Goal: Task Accomplishment & Management: Use online tool/utility

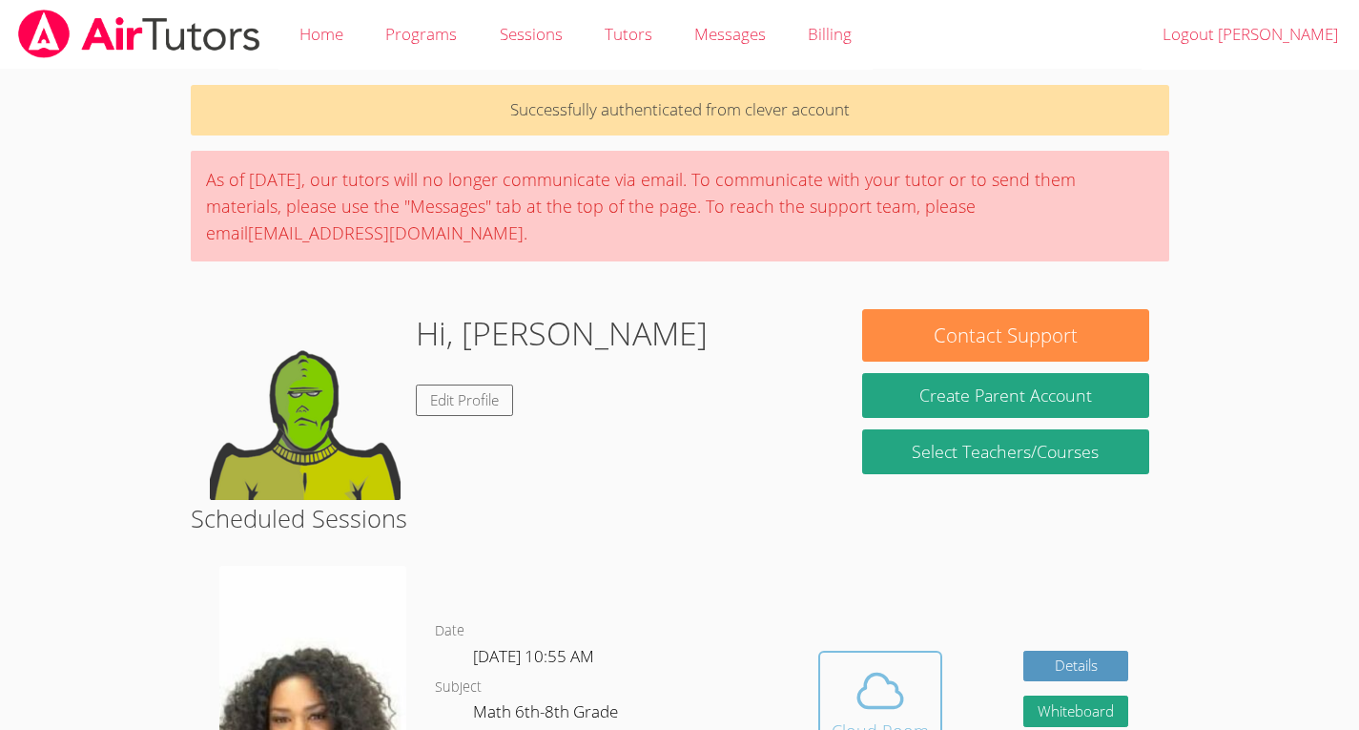
click at [893, 701] on icon at bounding box center [880, 690] width 53 height 53
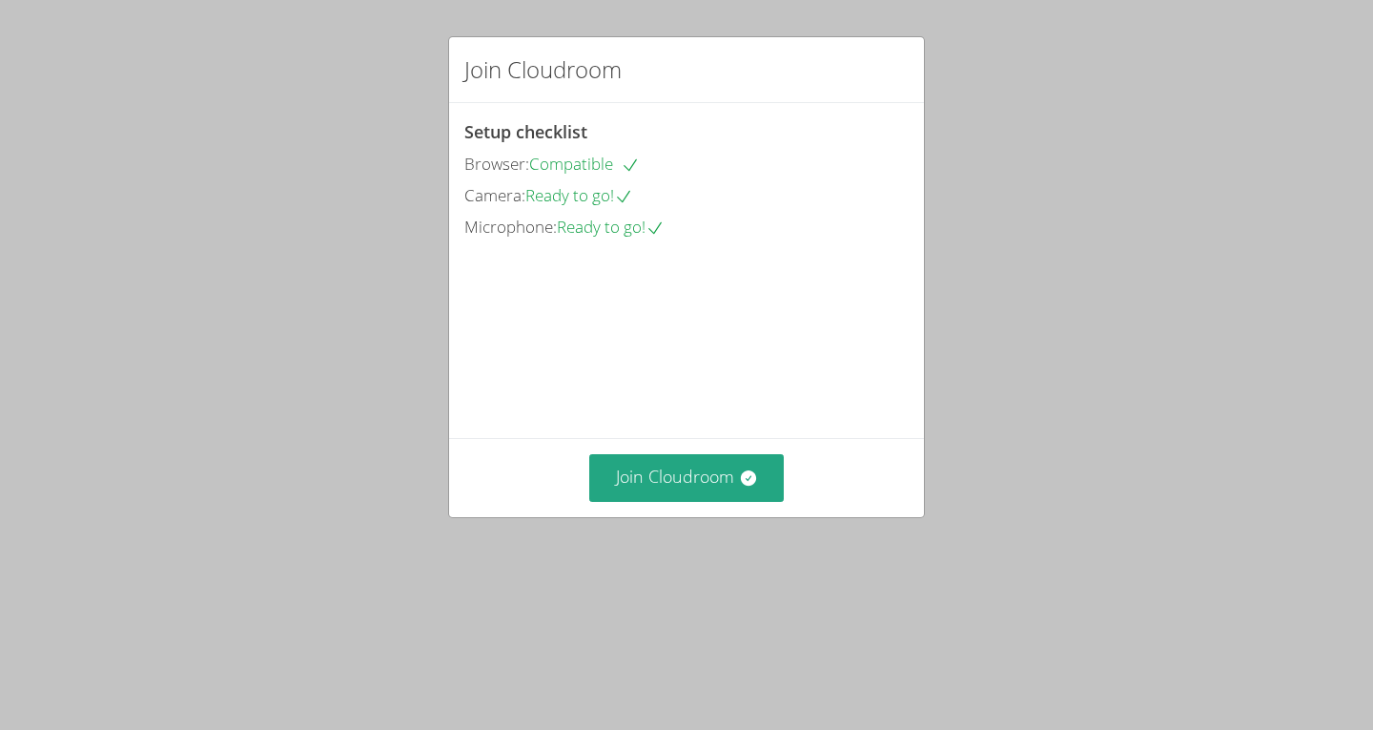
click at [672, 400] on video at bounding box center [607, 328] width 286 height 143
click at [700, 501] on button "Join Cloudroom" at bounding box center [686, 477] width 195 height 47
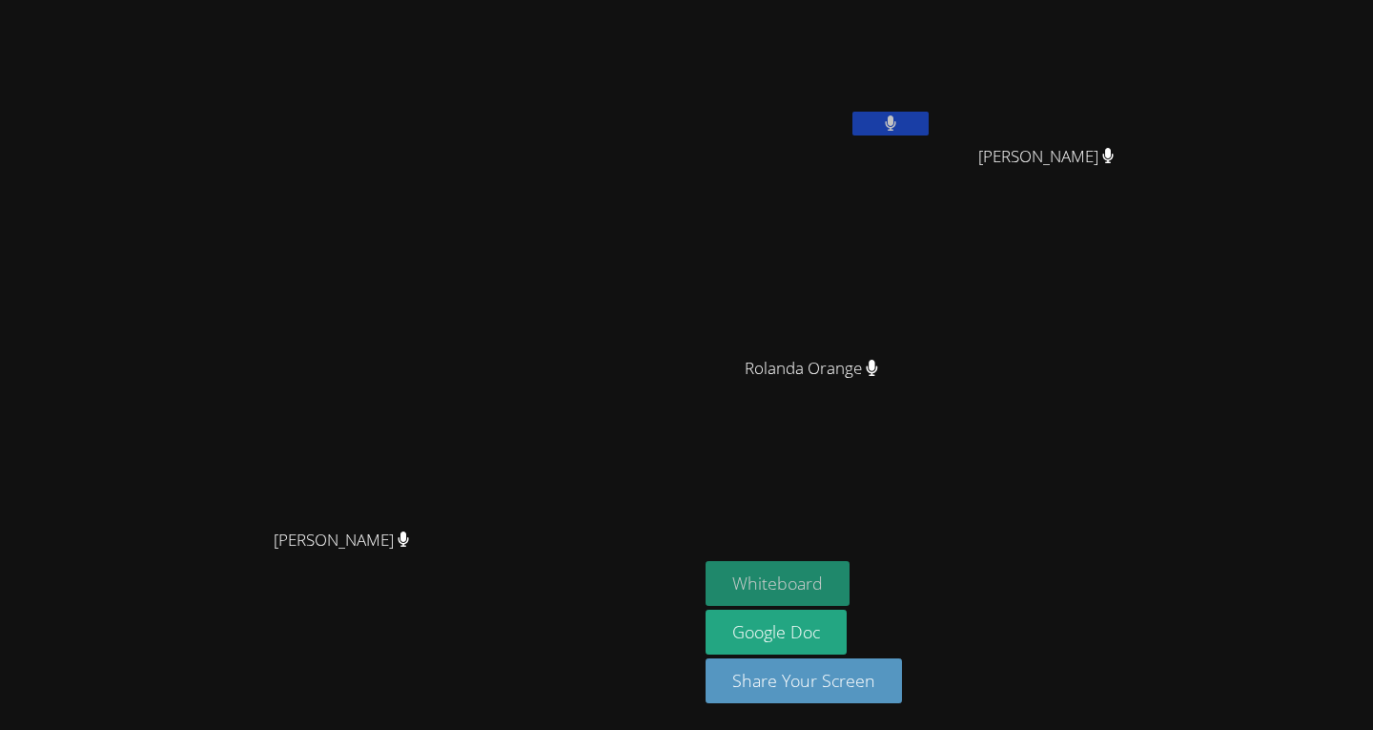
click at [850, 581] on button "Whiteboard" at bounding box center [778, 583] width 144 height 45
click at [929, 120] on button at bounding box center [891, 124] width 76 height 24
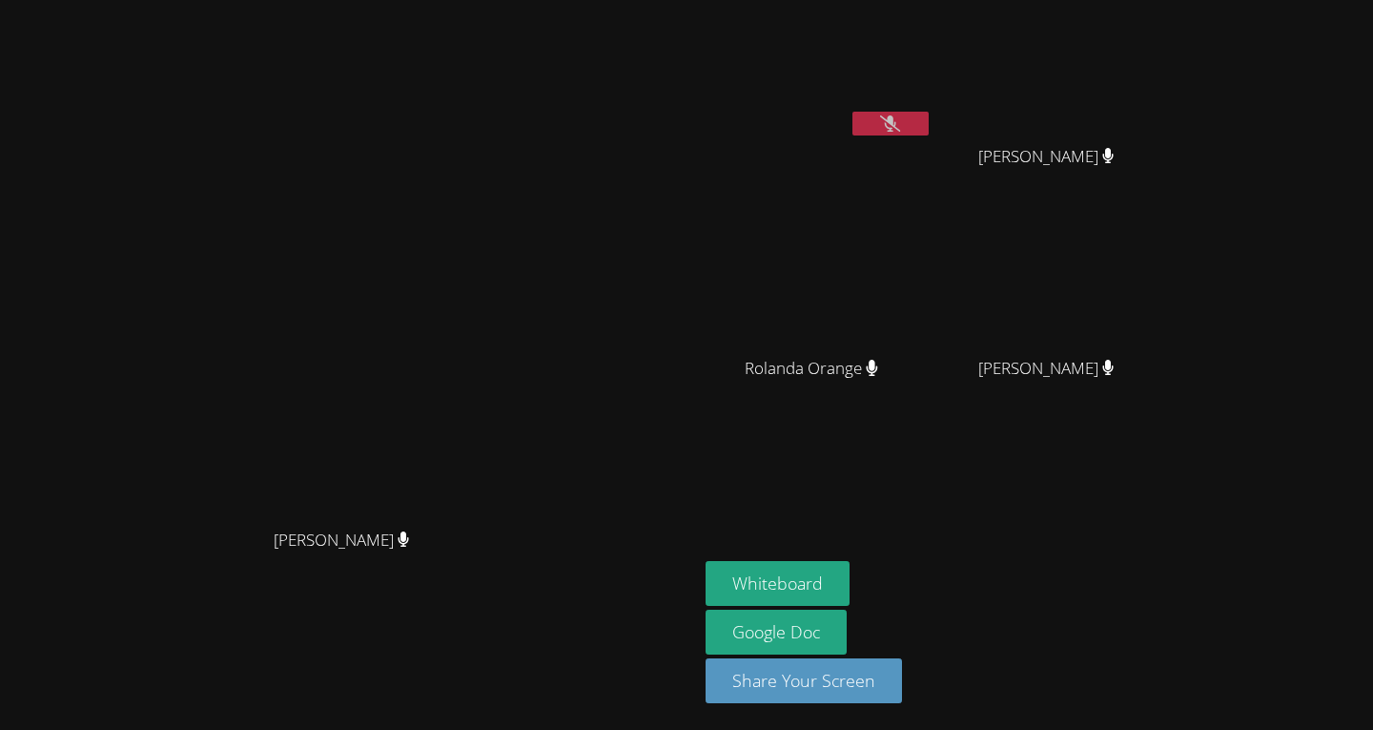
click at [929, 113] on button at bounding box center [891, 124] width 76 height 24
click at [929, 120] on button at bounding box center [891, 124] width 76 height 24
click at [929, 133] on button at bounding box center [891, 124] width 76 height 24
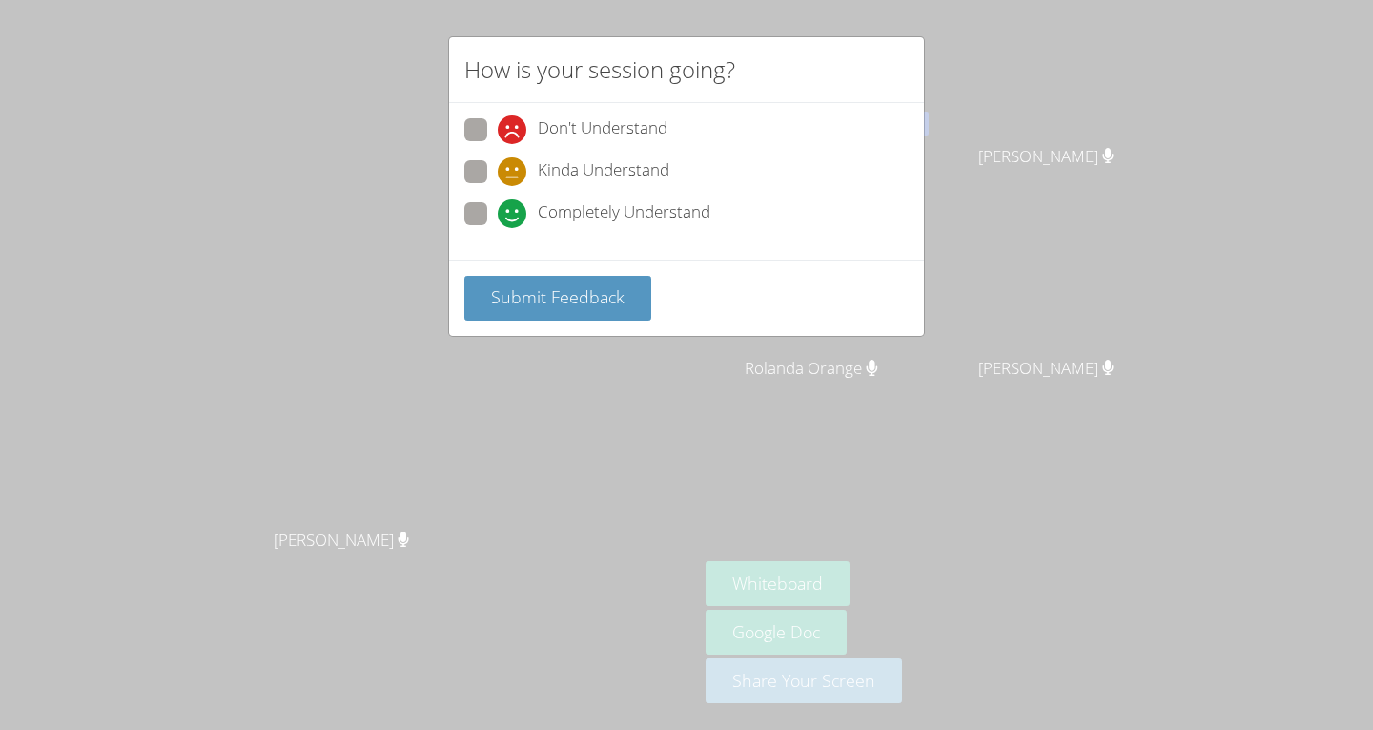
click at [498, 228] on span at bounding box center [498, 228] width 0 height 0
click at [498, 207] on input "Completely Understand" at bounding box center [506, 210] width 16 height 16
radio input "true"
click at [517, 310] on button "Submit Feedback" at bounding box center [557, 298] width 187 height 45
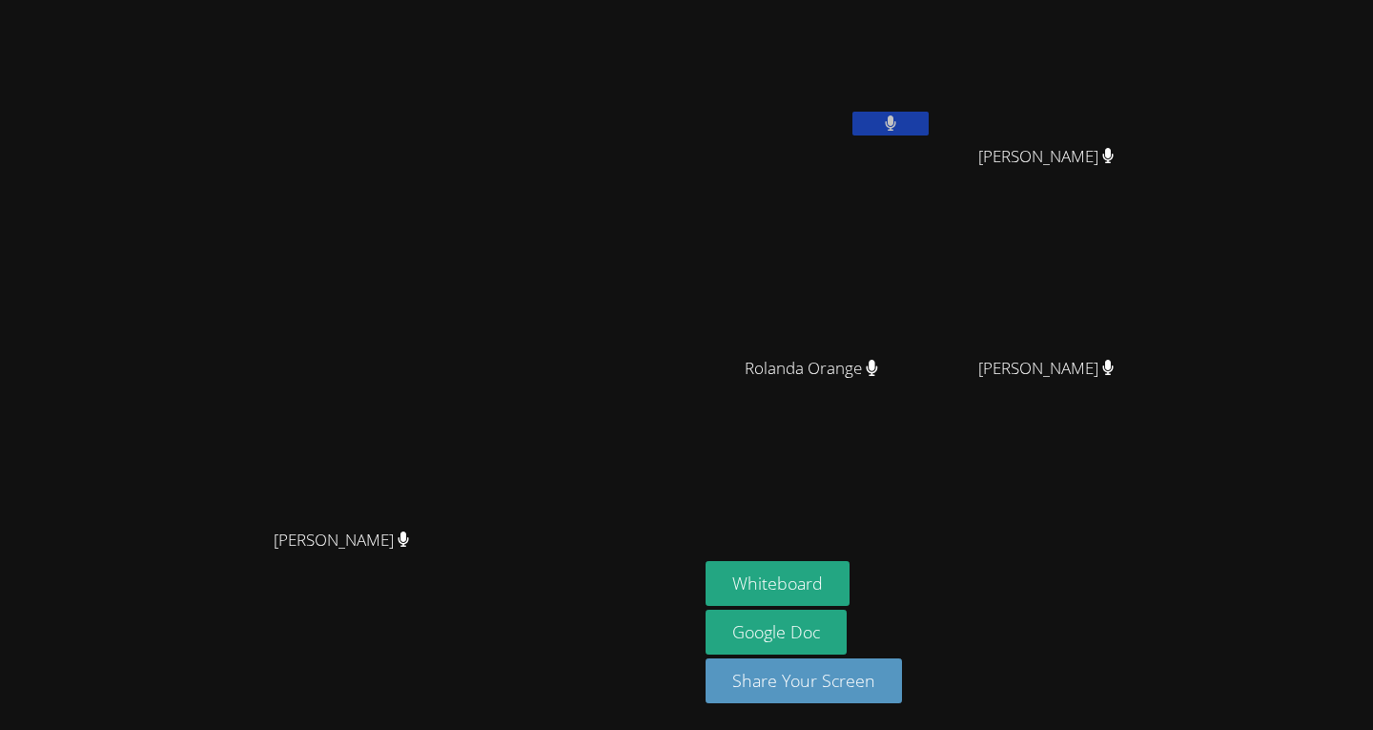
click at [929, 125] on button at bounding box center [891, 124] width 76 height 24
click at [900, 126] on icon at bounding box center [890, 123] width 20 height 16
